Goal: Information Seeking & Learning: Learn about a topic

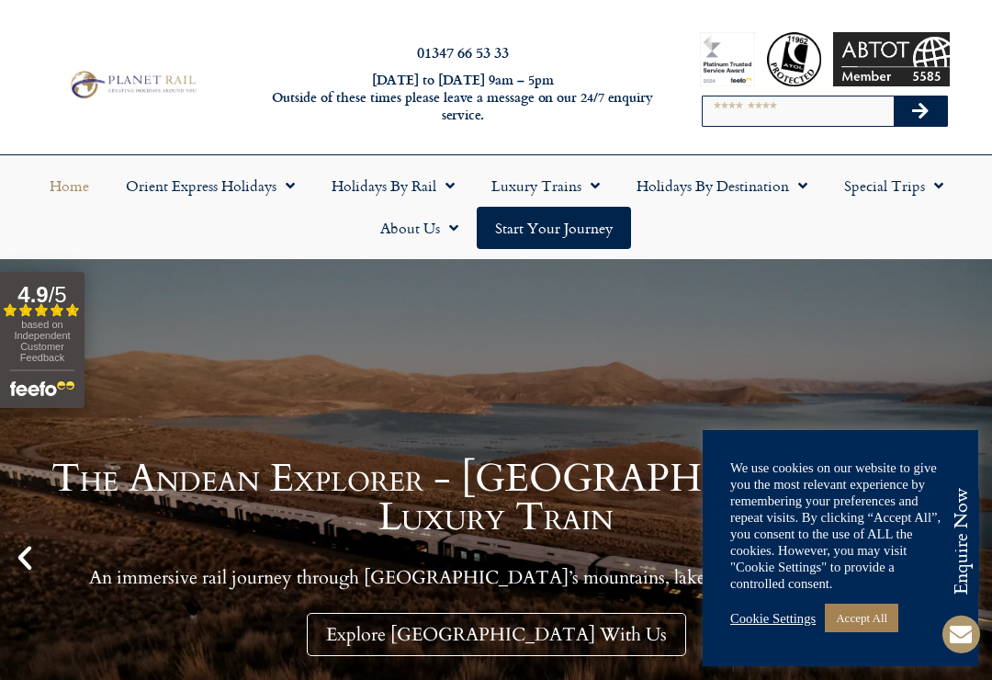
click at [872, 616] on link "Accept All" at bounding box center [862, 618] width 74 height 28
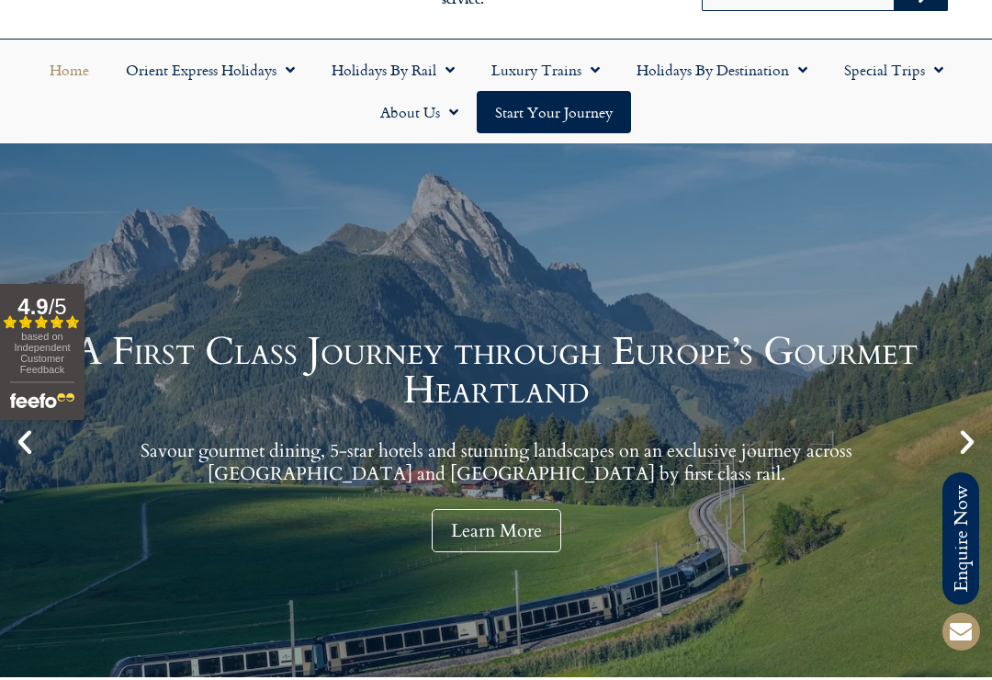
scroll to position [116, 0]
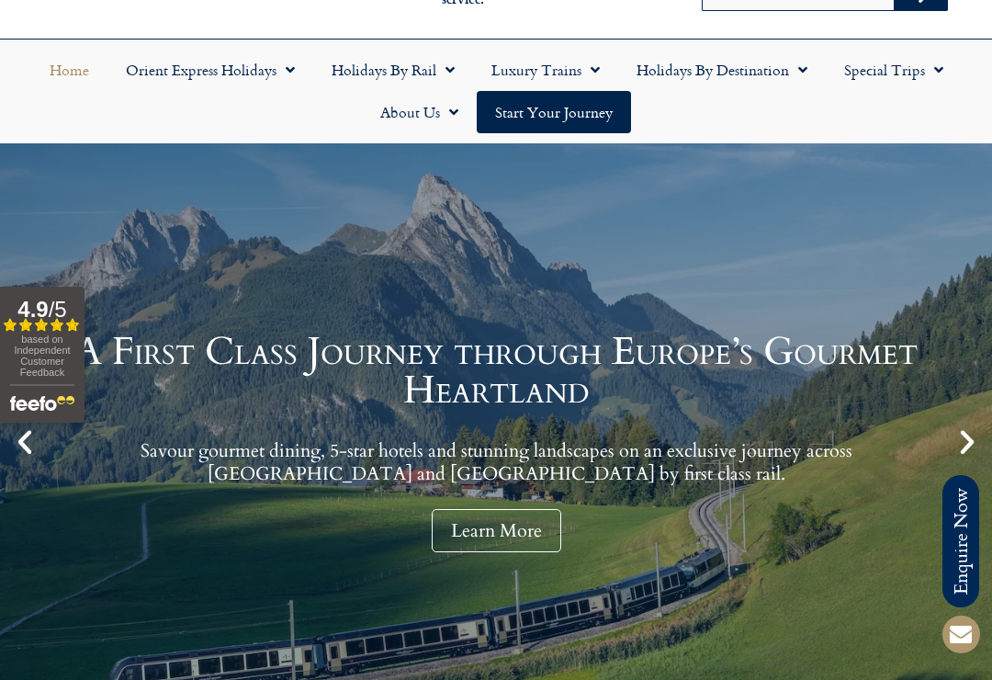
click at [45, 417] on img "Open slideout reviews widget" at bounding box center [42, 400] width 64 height 33
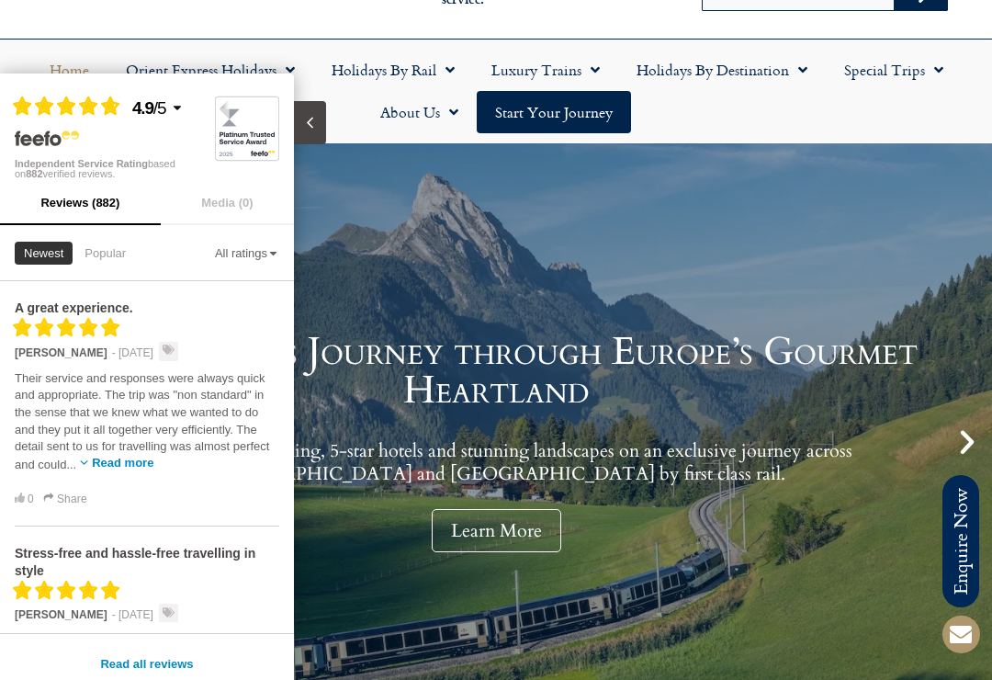
click at [35, 443] on span "Their service and responses were always quick and appropriate. The trip was "no…" at bounding box center [142, 421] width 255 height 100
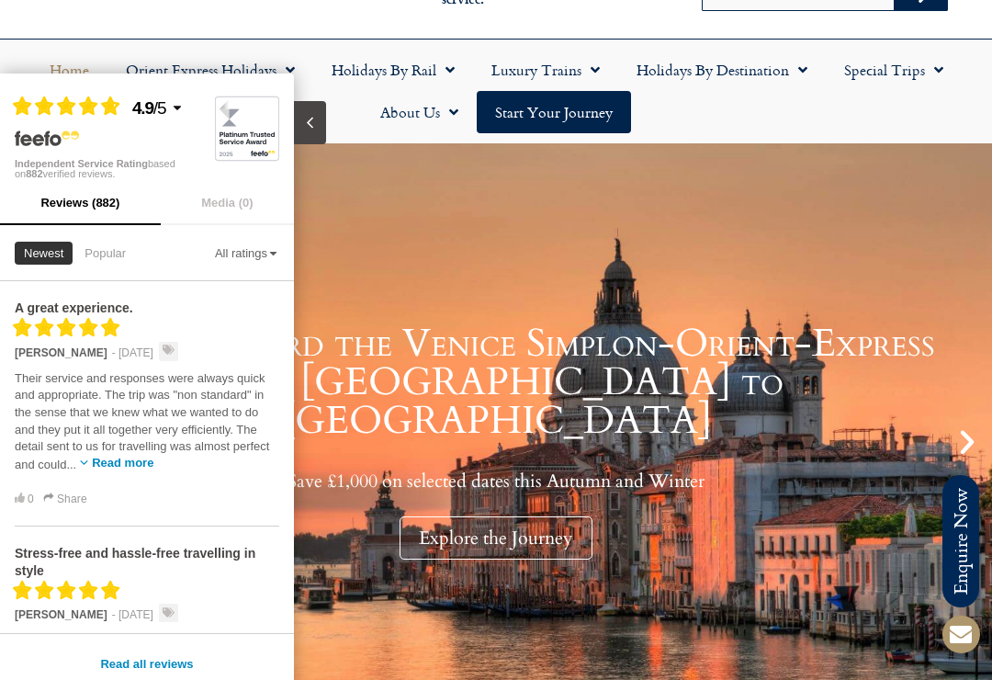
click at [387, 289] on link "Journey aboard the Venice Simplon-Orient-Express from [GEOGRAPHIC_DATA] to [GEO…" at bounding box center [496, 441] width 992 height 597
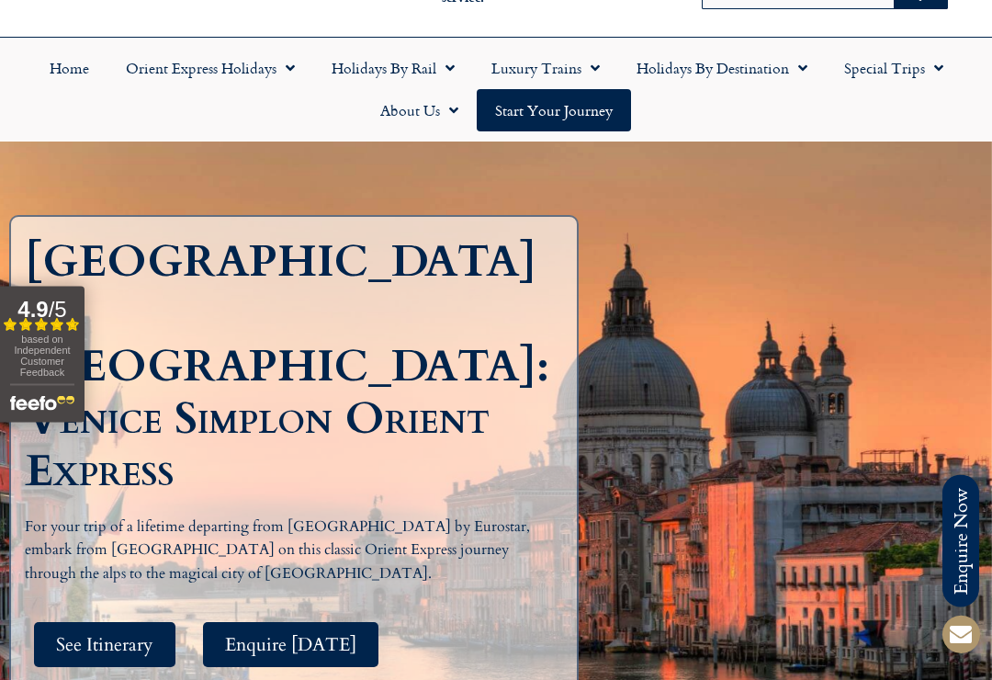
scroll to position [119, 0]
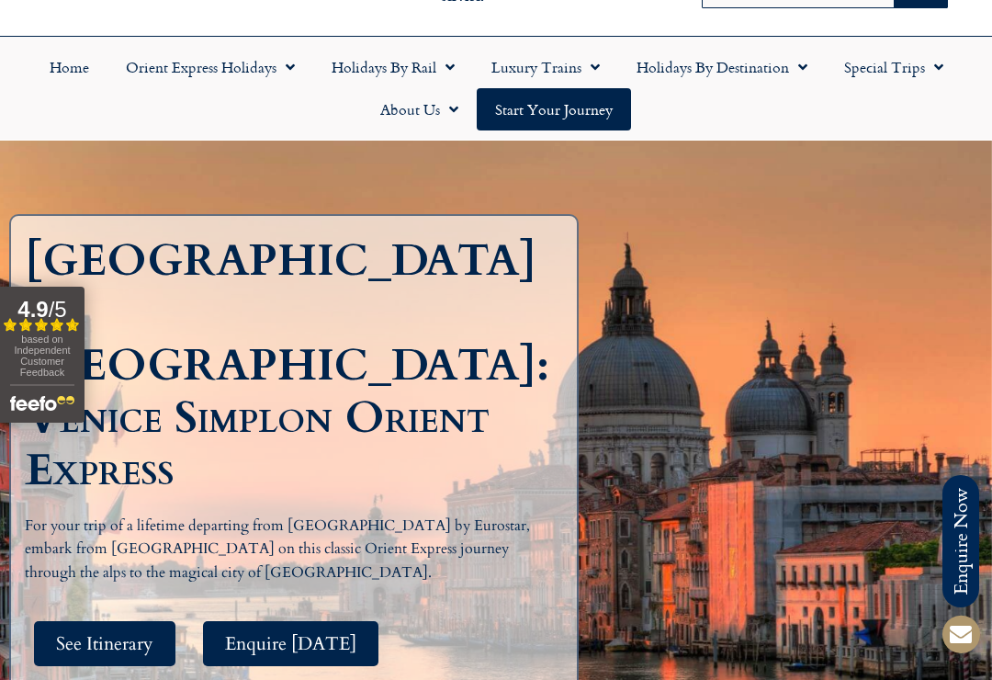
click at [139, 632] on span "See Itinerary" at bounding box center [104, 643] width 97 height 23
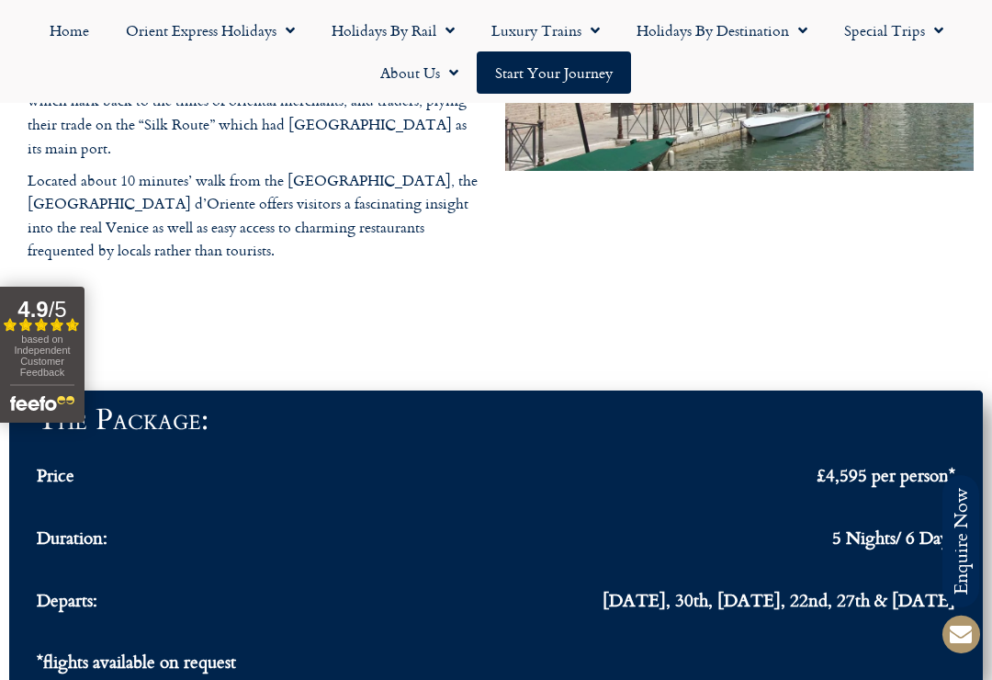
scroll to position [5710, 0]
click at [908, 530] on span "5 Nights/ 6 Days" at bounding box center [893, 538] width 123 height 17
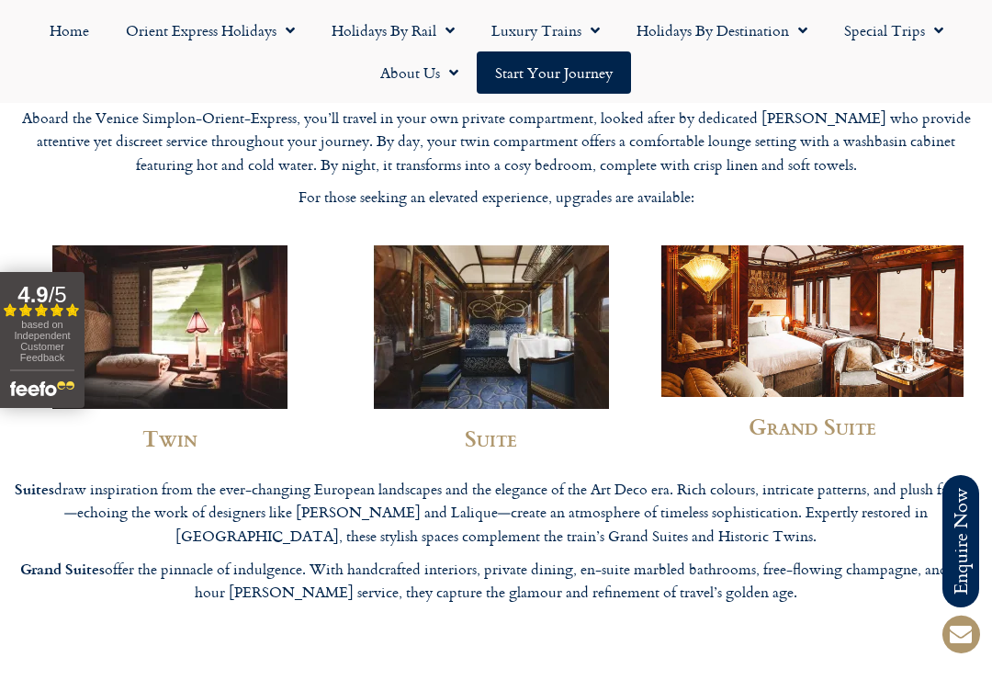
scroll to position [15, 0]
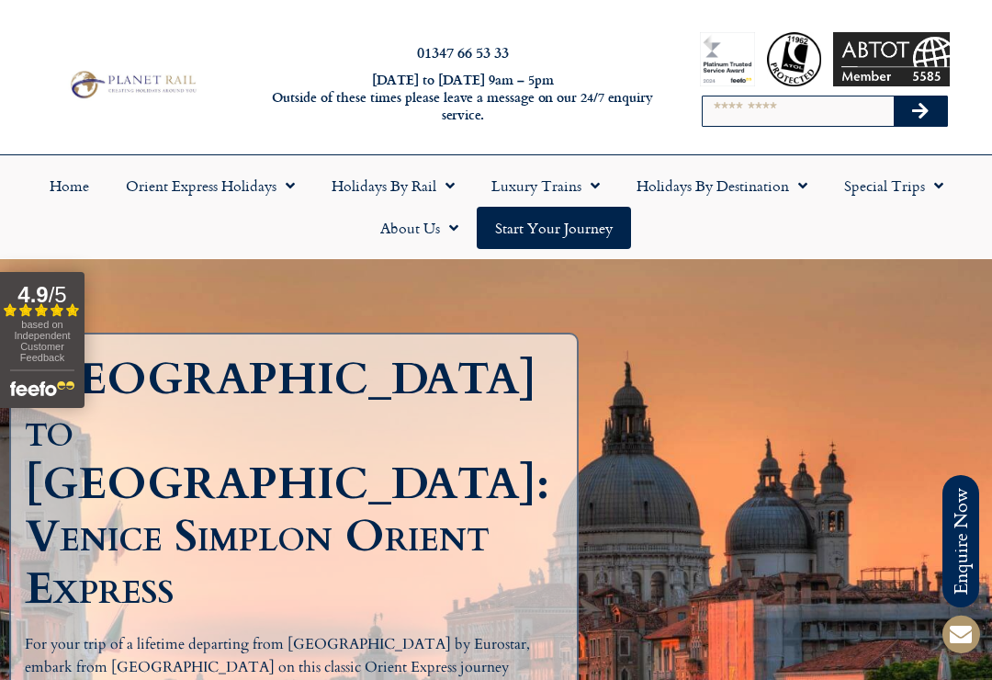
click at [925, 185] on span "Menu" at bounding box center [934, 185] width 18 height 33
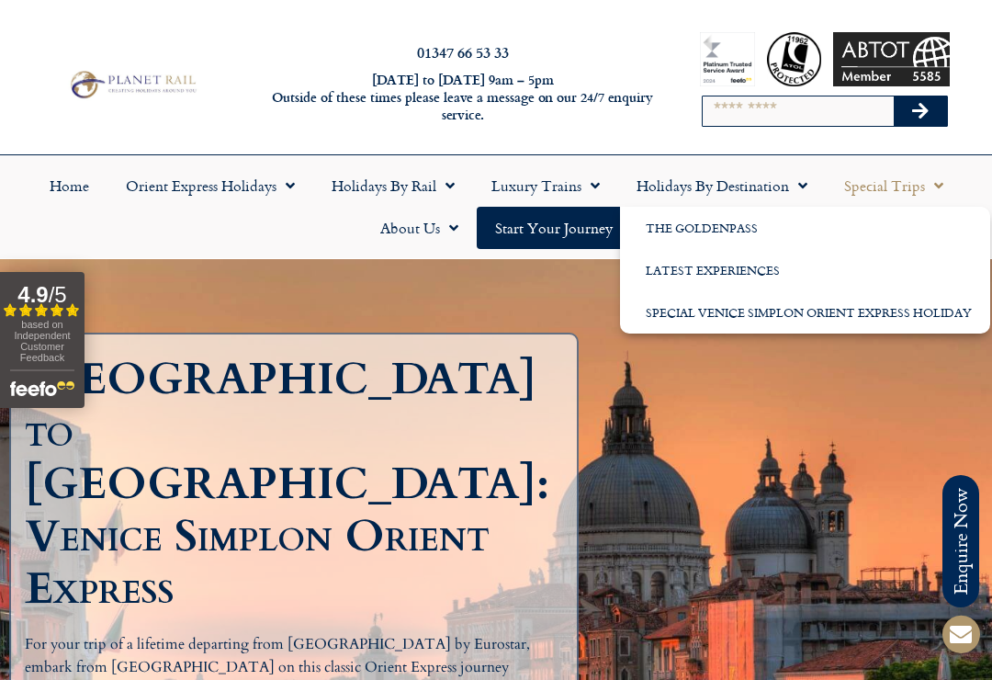
click at [961, 394] on div "LONDON to VENICE: Venice Simplon Orient Express For your trip of a lifetime dep…" at bounding box center [496, 582] width 992 height 646
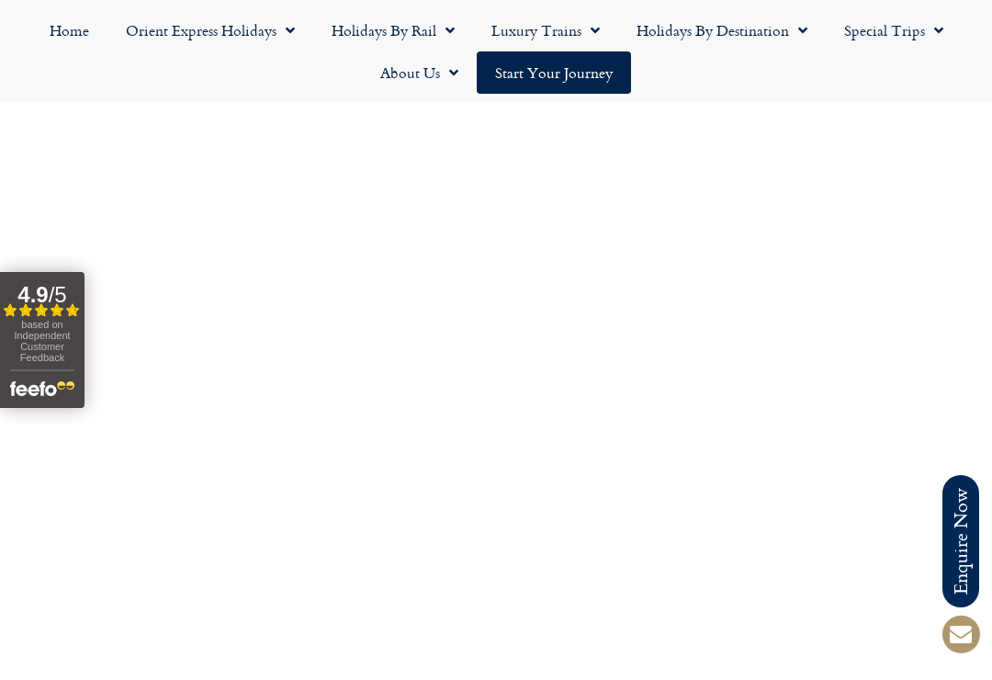
scroll to position [6372, 0]
